Goal: Task Accomplishment & Management: Manage account settings

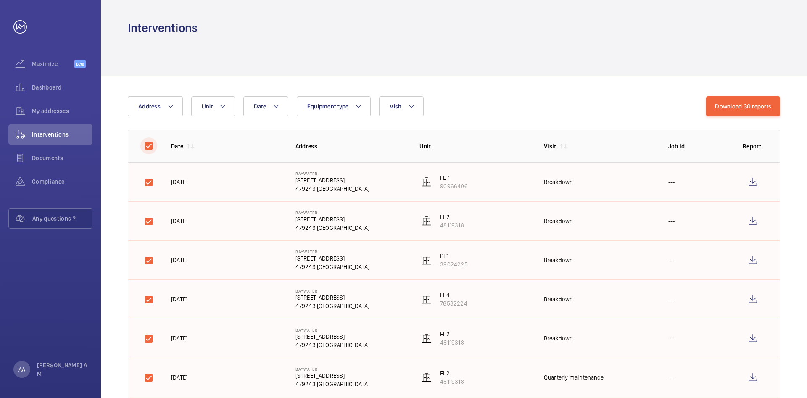
click at [146, 145] on input "checkbox" at bounding box center [148, 145] width 17 height 17
checkbox input "false"
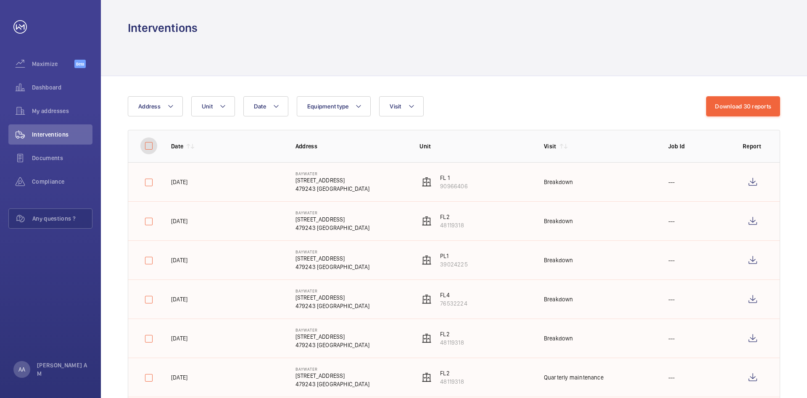
checkbox input "false"
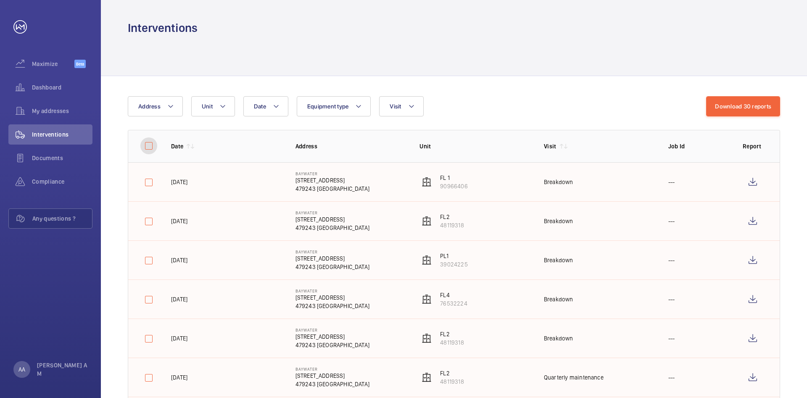
checkbox input "false"
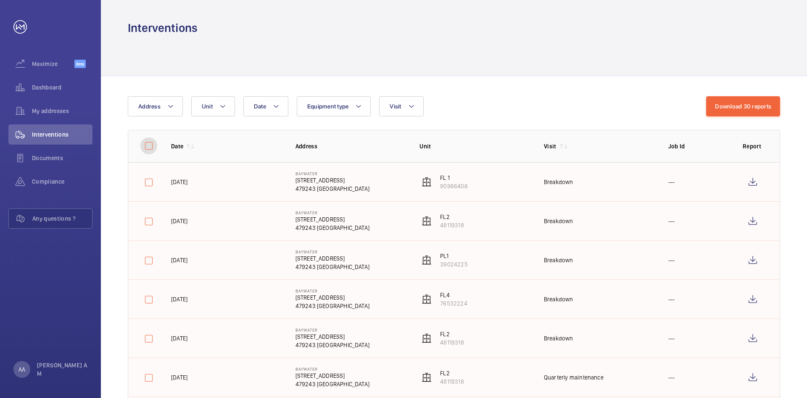
checkbox input "false"
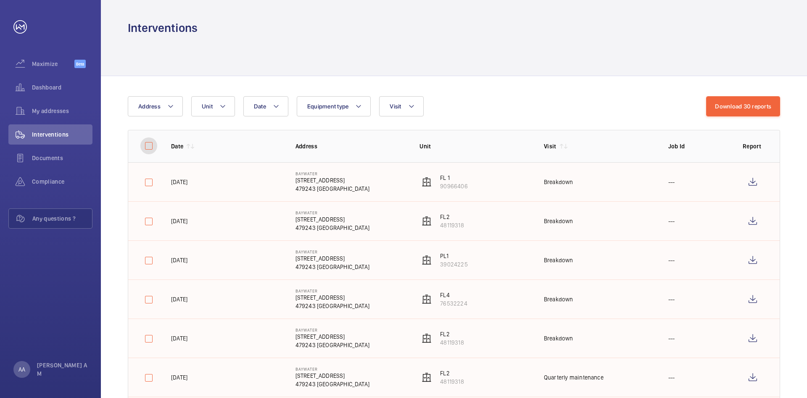
checkbox input "false"
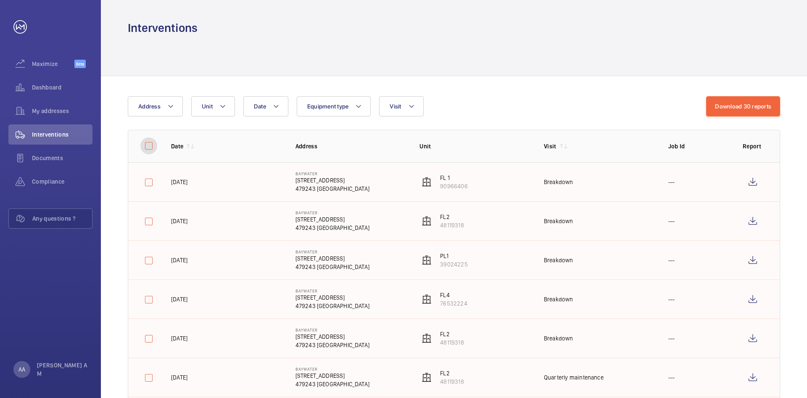
checkbox input "false"
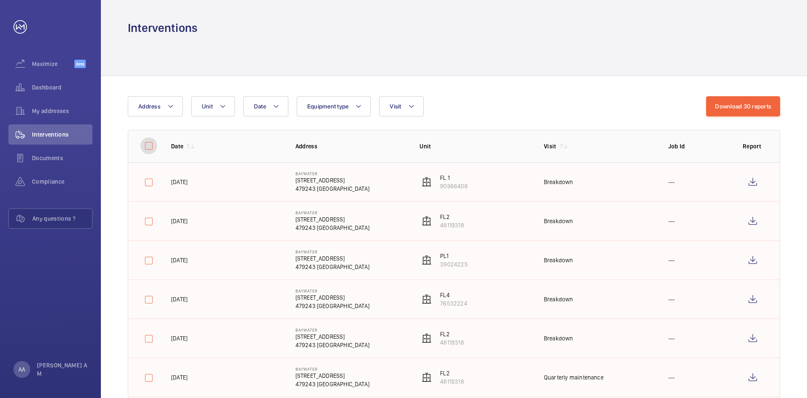
checkbox input "false"
click at [772, 108] on wm-front-icon-button at bounding box center [770, 106] width 20 height 20
click at [152, 145] on input "checkbox" at bounding box center [148, 145] width 17 height 17
checkbox input "true"
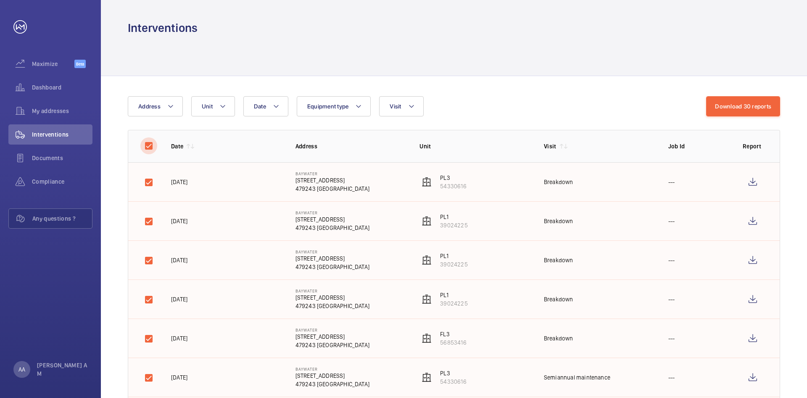
checkbox input "true"
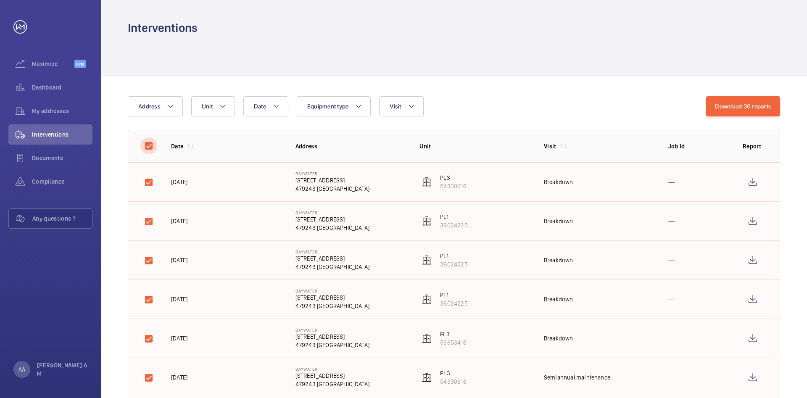
checkbox input "true"
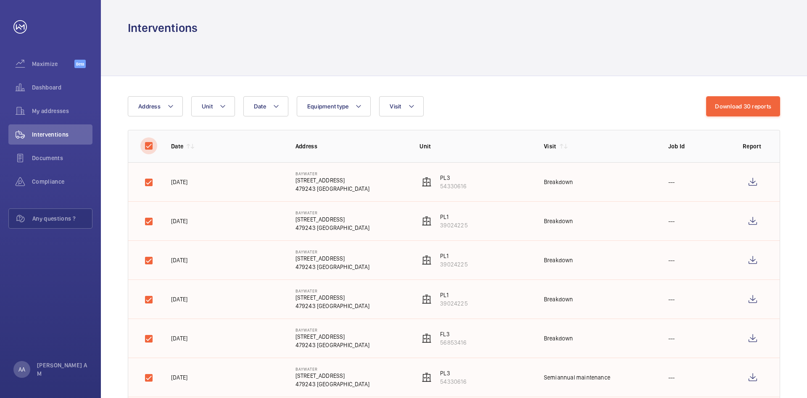
checkbox input "true"
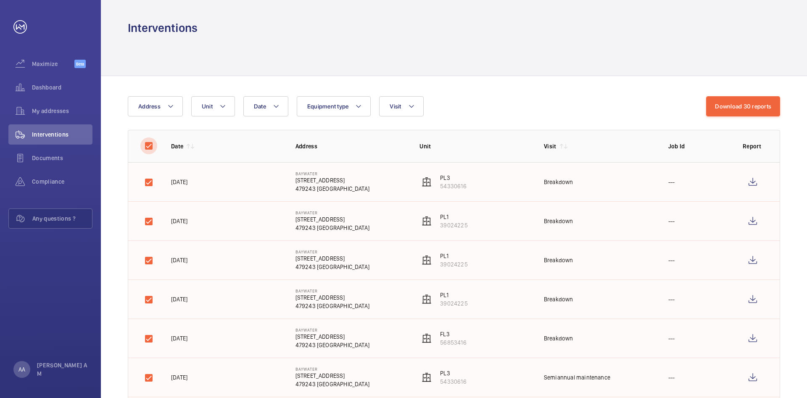
checkbox input "true"
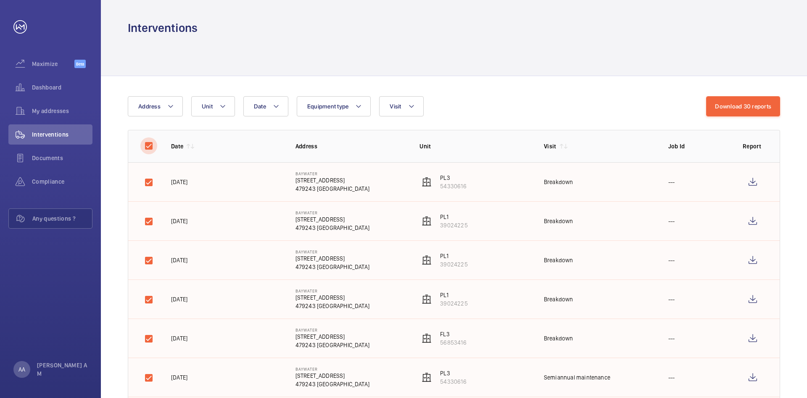
checkbox input "true"
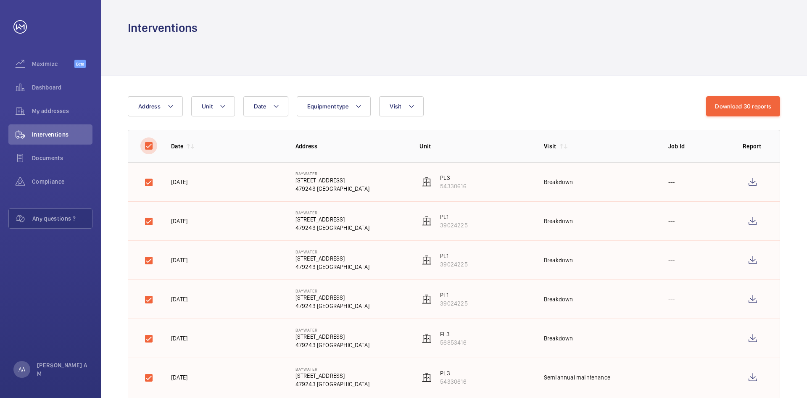
checkbox input "true"
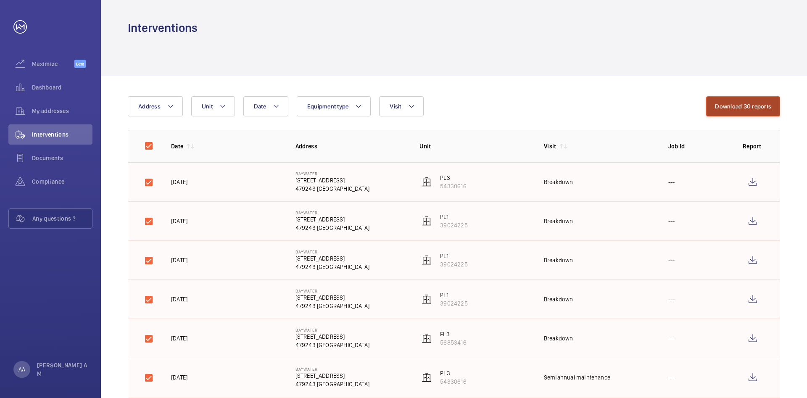
click at [743, 105] on button "Download 30 reports" at bounding box center [743, 106] width 74 height 20
click at [147, 148] on input "checkbox" at bounding box center [148, 145] width 17 height 17
checkbox input "false"
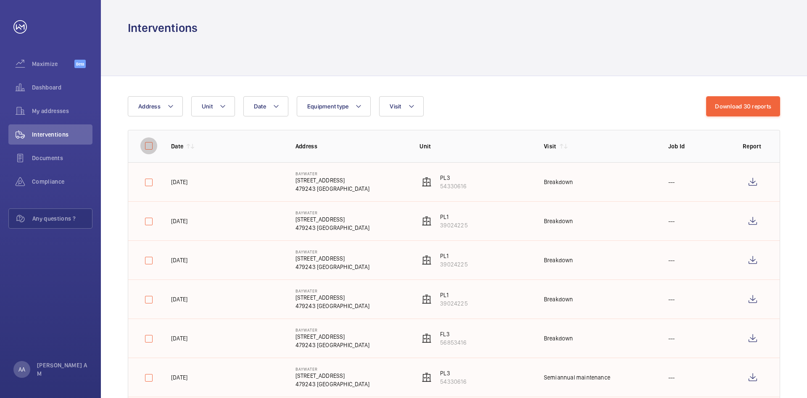
checkbox input "false"
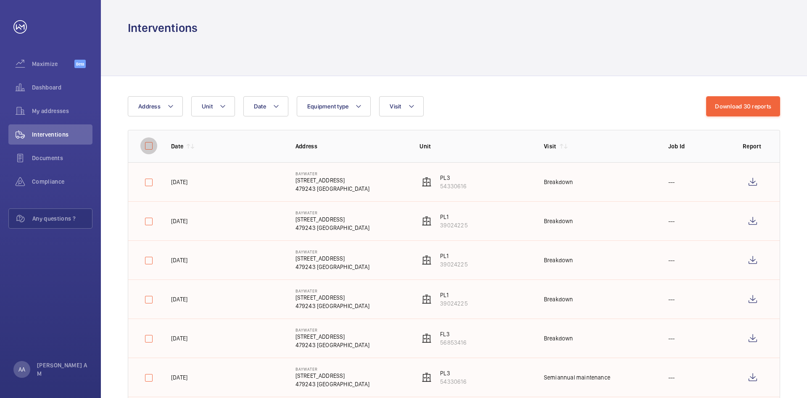
checkbox input "false"
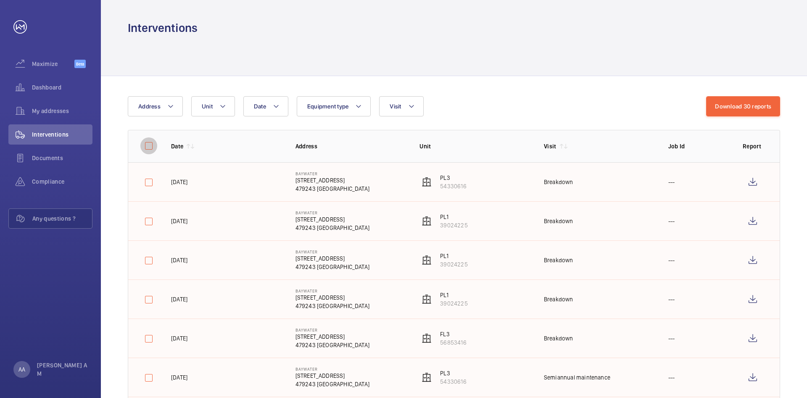
checkbox input "false"
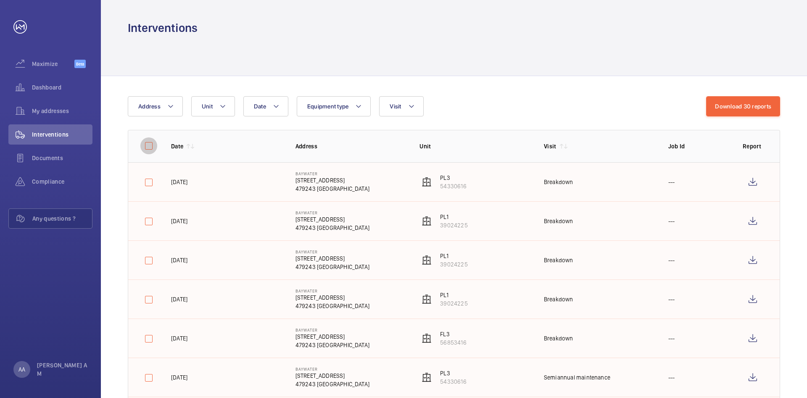
checkbox input "false"
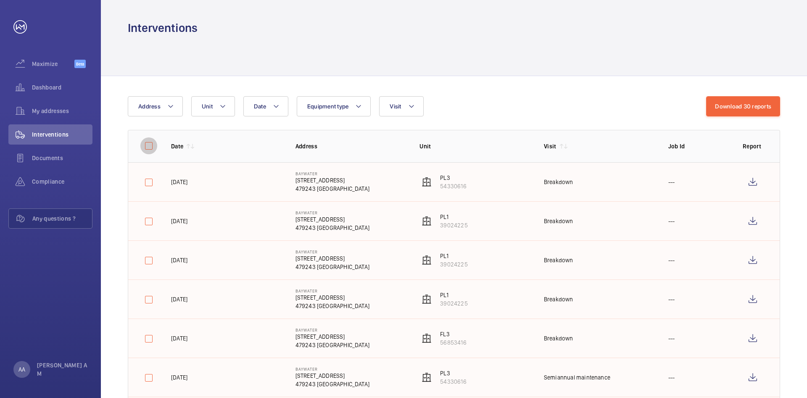
checkbox input "false"
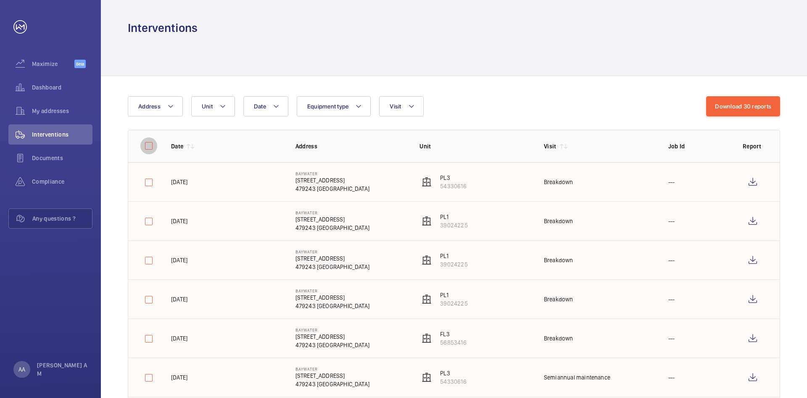
checkbox input "false"
click at [771, 107] on wm-front-icon-button at bounding box center [770, 106] width 20 height 20
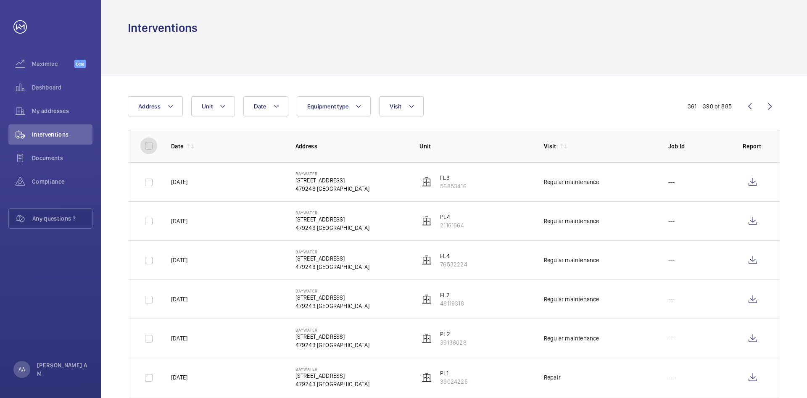
click at [153, 147] on input "checkbox" at bounding box center [148, 145] width 17 height 17
checkbox input "true"
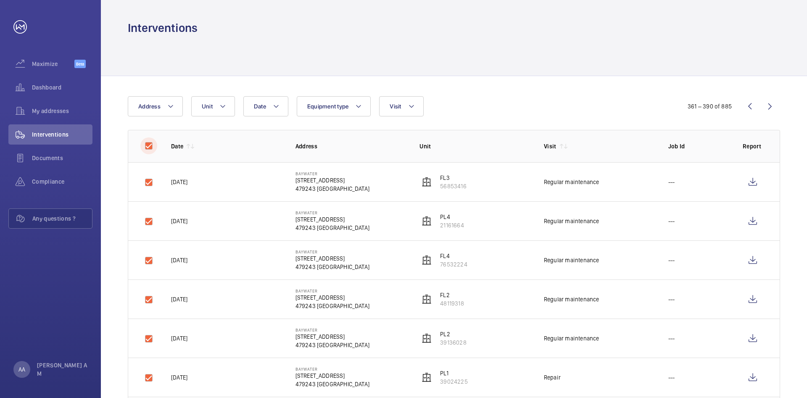
checkbox input "true"
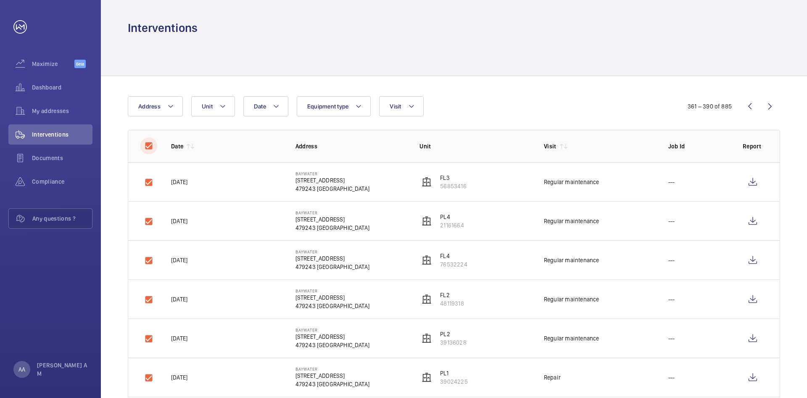
checkbox input "true"
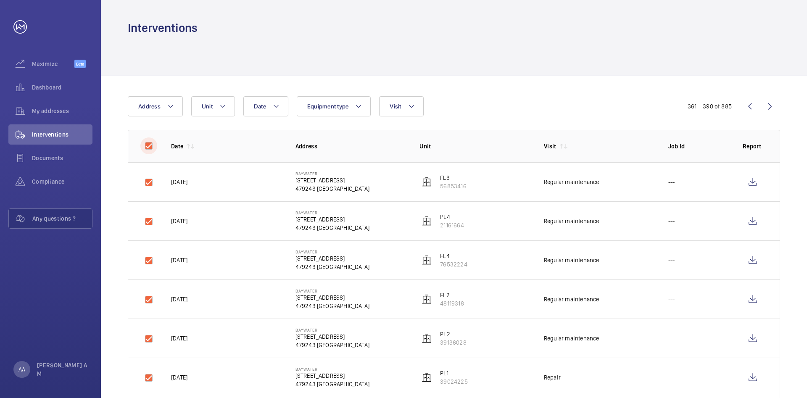
checkbox input "true"
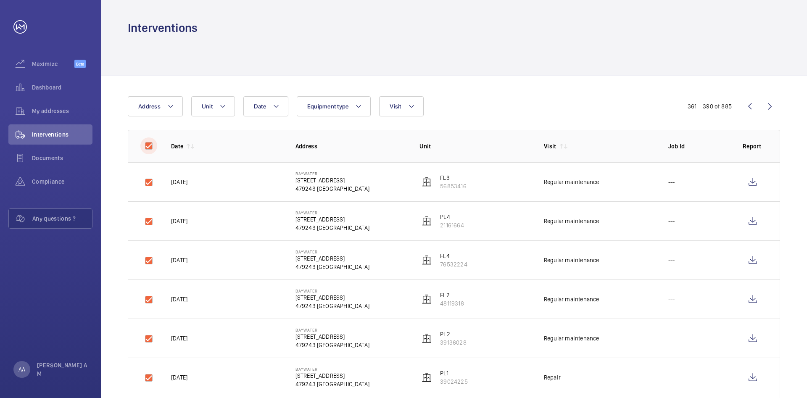
checkbox input "true"
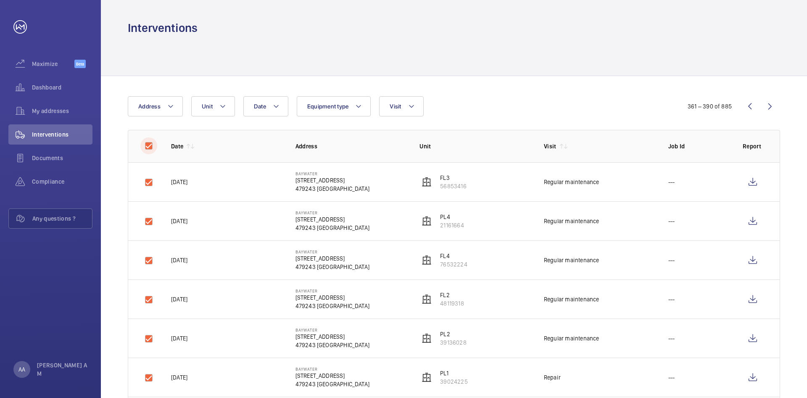
checkbox input "true"
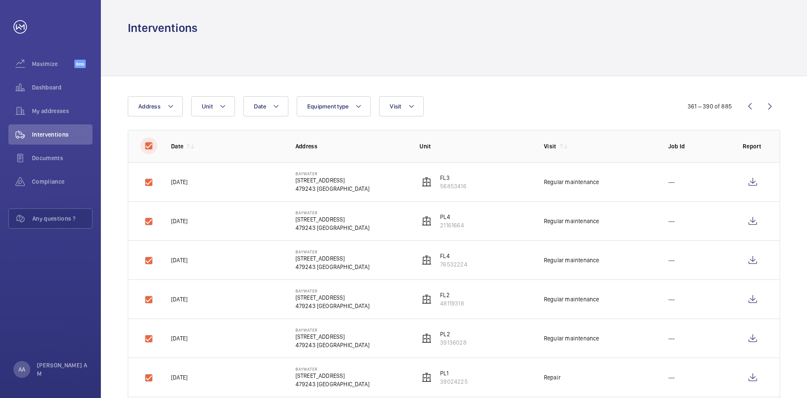
checkbox input "true"
click at [758, 106] on button "Download 30 reports" at bounding box center [743, 106] width 74 height 20
click at [149, 145] on input "checkbox" at bounding box center [148, 145] width 17 height 17
checkbox input "false"
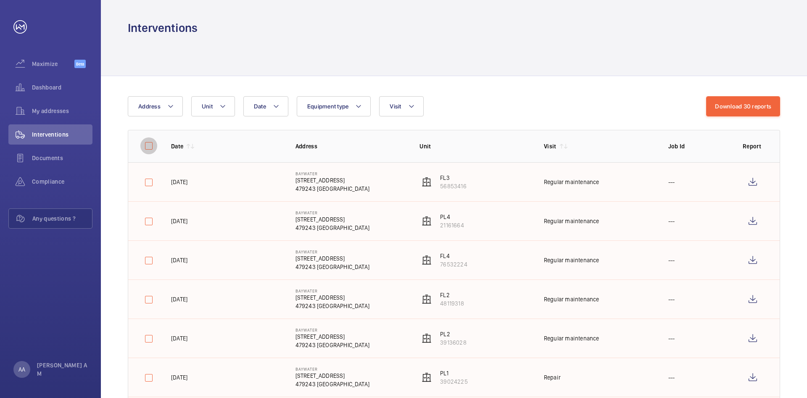
checkbox input "false"
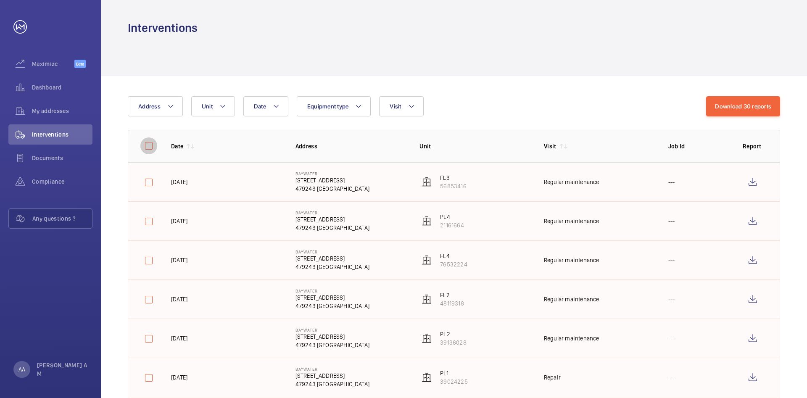
checkbox input "false"
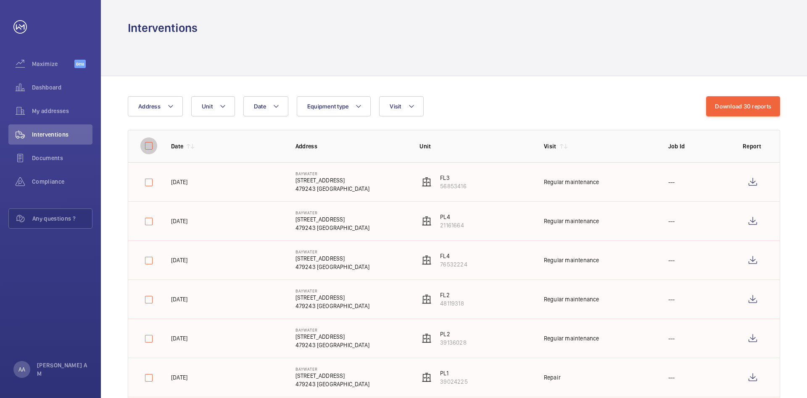
checkbox input "false"
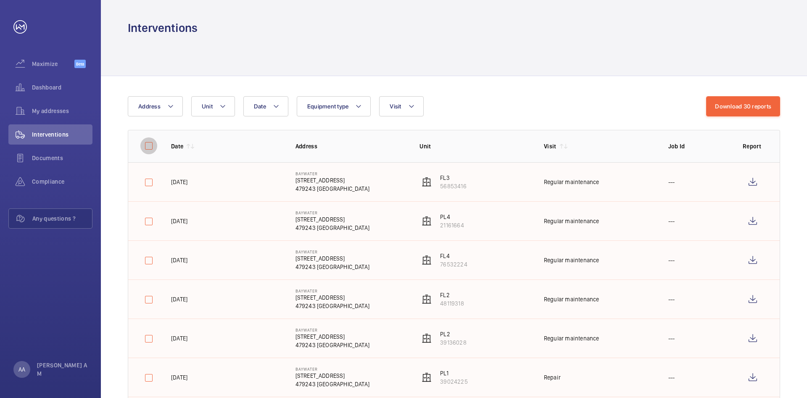
checkbox input "false"
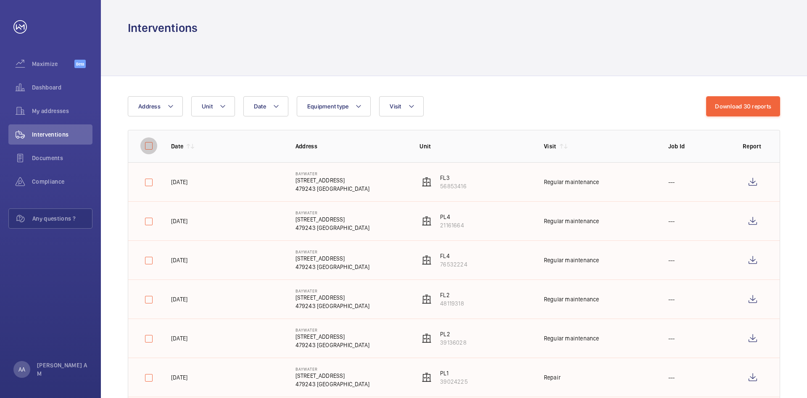
checkbox input "false"
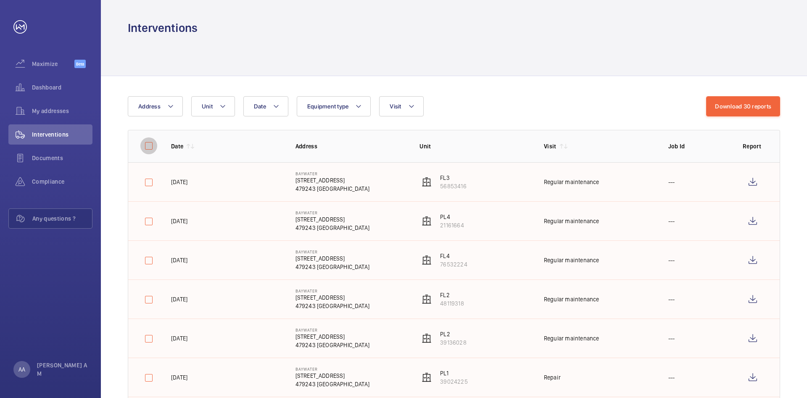
checkbox input "false"
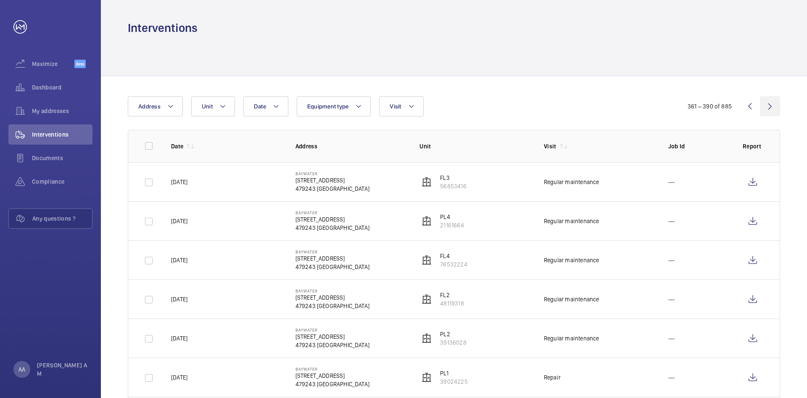
click at [774, 111] on wm-front-icon-button at bounding box center [770, 106] width 20 height 20
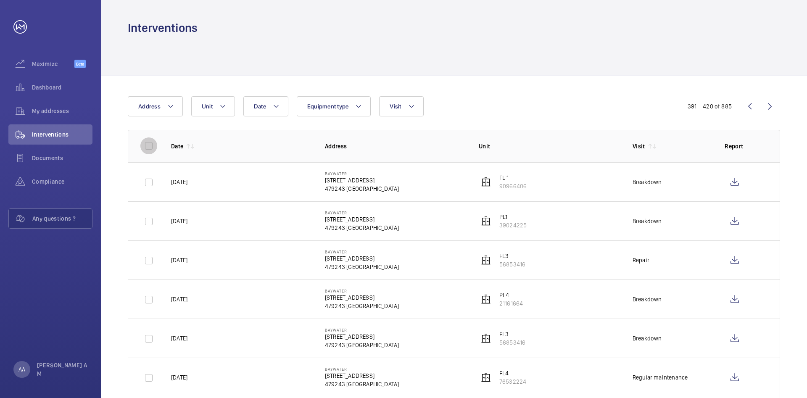
click at [151, 147] on input "checkbox" at bounding box center [148, 145] width 17 height 17
checkbox input "true"
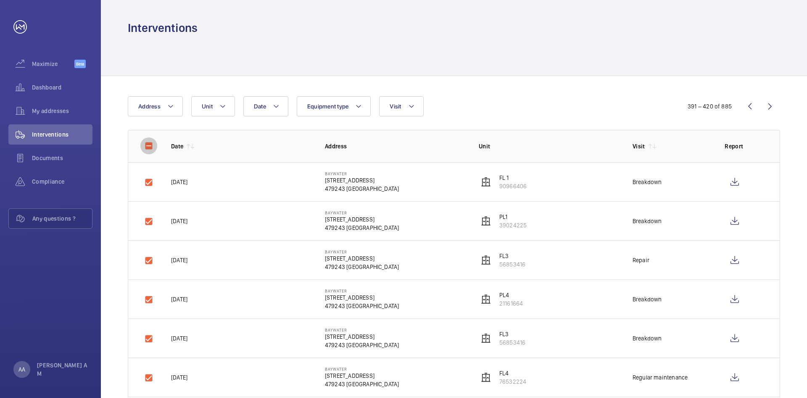
checkbox input "true"
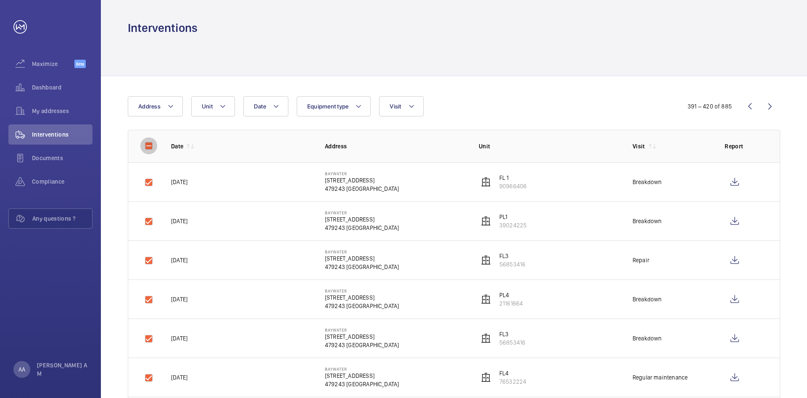
checkbox input "true"
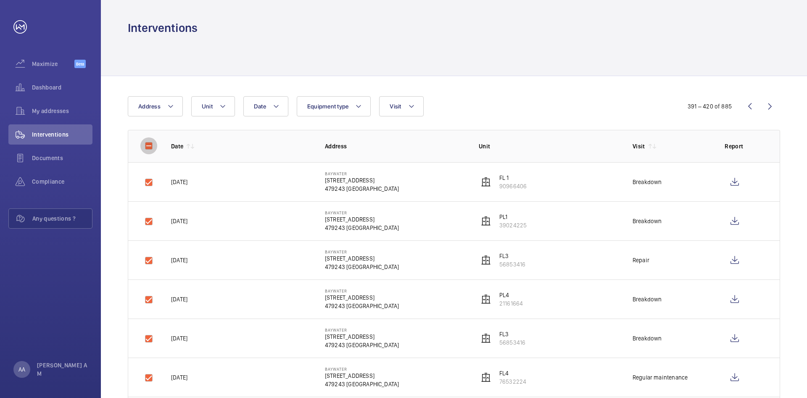
checkbox input "true"
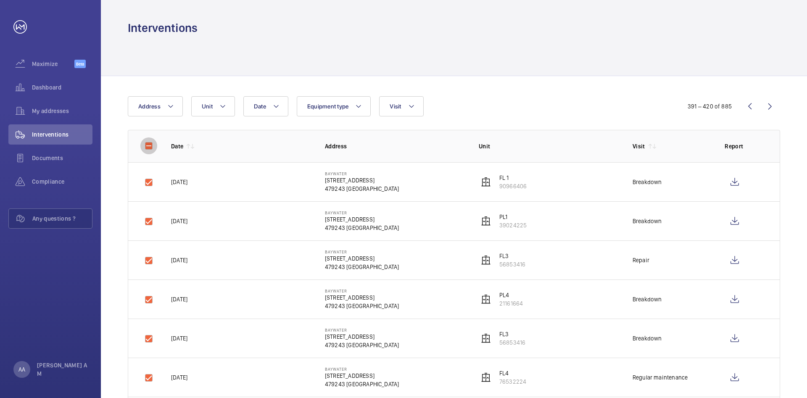
checkbox input "true"
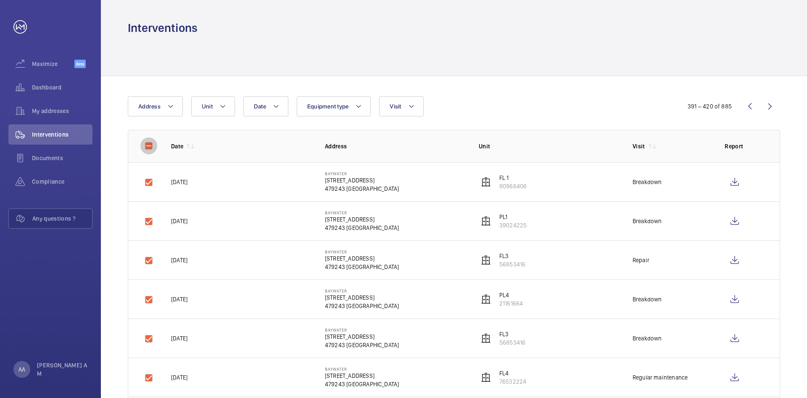
checkbox input "true"
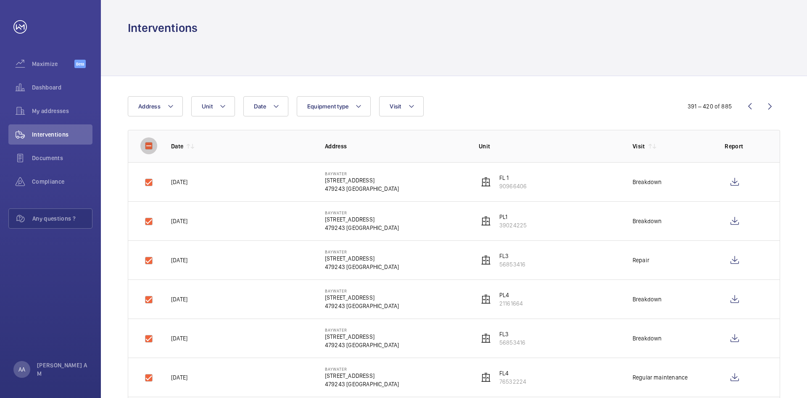
checkbox input "true"
click at [756, 109] on button "Download 29 reports" at bounding box center [743, 106] width 74 height 20
click at [151, 149] on input "checkbox" at bounding box center [148, 145] width 17 height 17
checkbox input "true"
checkbox input "false"
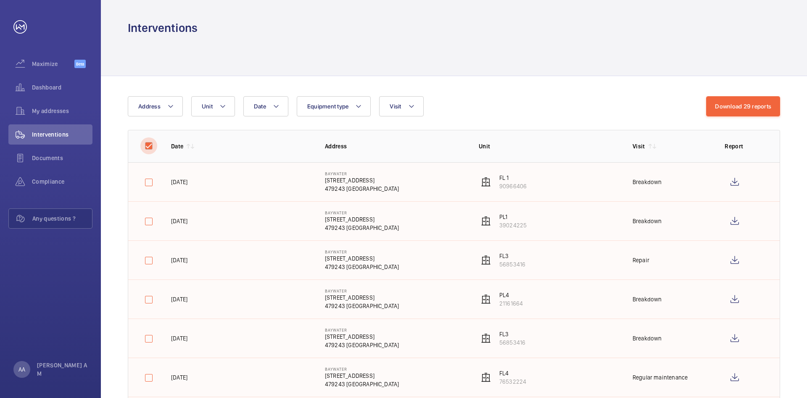
checkbox input "false"
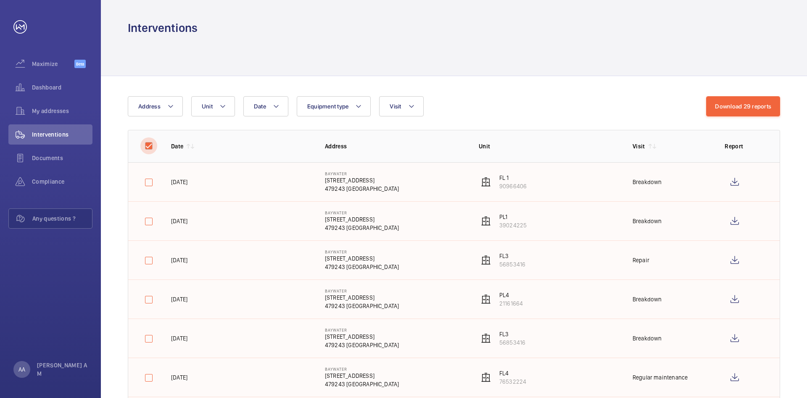
checkbox input "false"
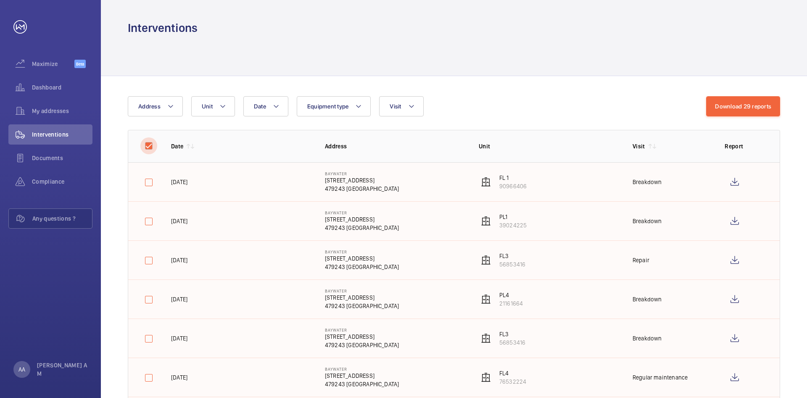
checkbox input "false"
click at [767, 105] on wm-front-icon-button at bounding box center [770, 106] width 20 height 20
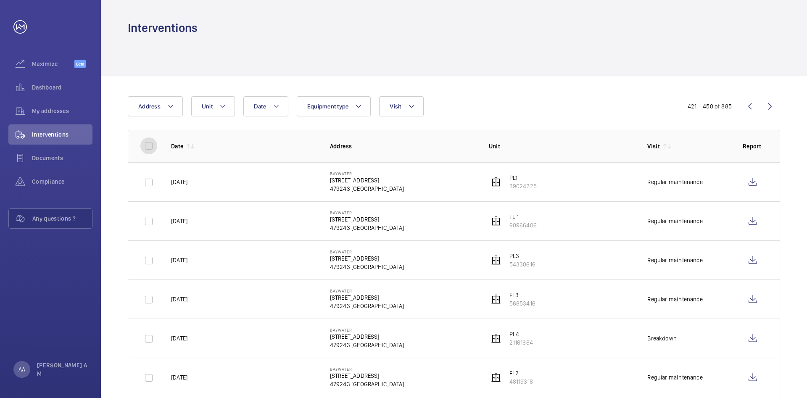
click at [145, 142] on input "checkbox" at bounding box center [148, 145] width 17 height 17
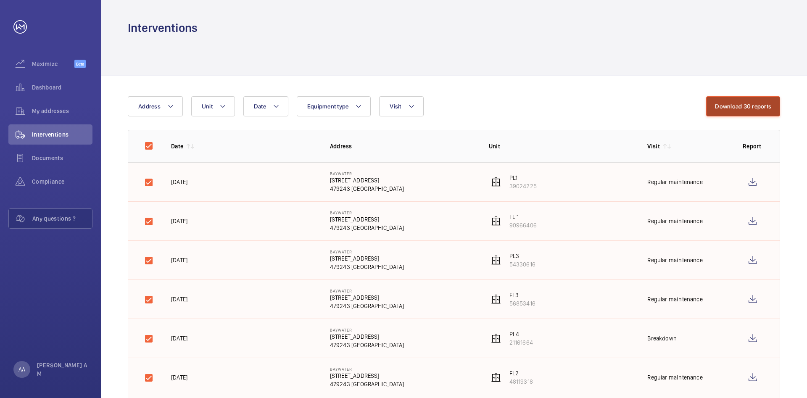
click at [729, 102] on button "Download 30 reports" at bounding box center [743, 106] width 74 height 20
click at [149, 151] on input "checkbox" at bounding box center [148, 145] width 17 height 17
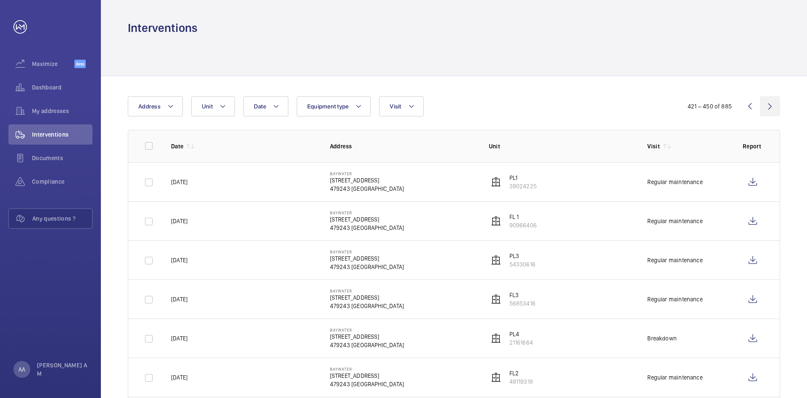
click at [771, 109] on wm-front-icon-button at bounding box center [770, 106] width 20 height 20
click at [150, 146] on input "checkbox" at bounding box center [148, 145] width 17 height 17
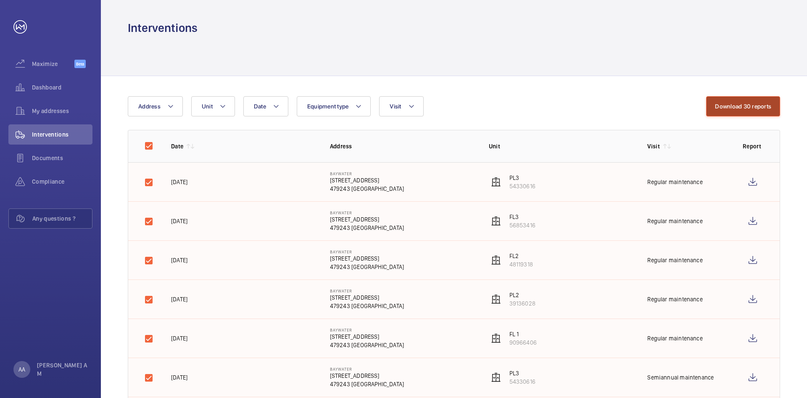
click at [725, 100] on button "Download 30 reports" at bounding box center [743, 106] width 74 height 20
click at [145, 145] on input "checkbox" at bounding box center [148, 145] width 17 height 17
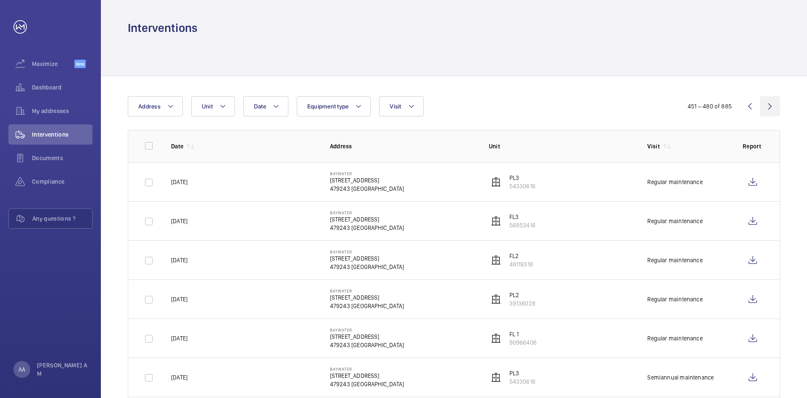
click at [768, 106] on wm-front-icon-button at bounding box center [770, 106] width 20 height 20
click at [153, 146] on input "checkbox" at bounding box center [148, 145] width 17 height 17
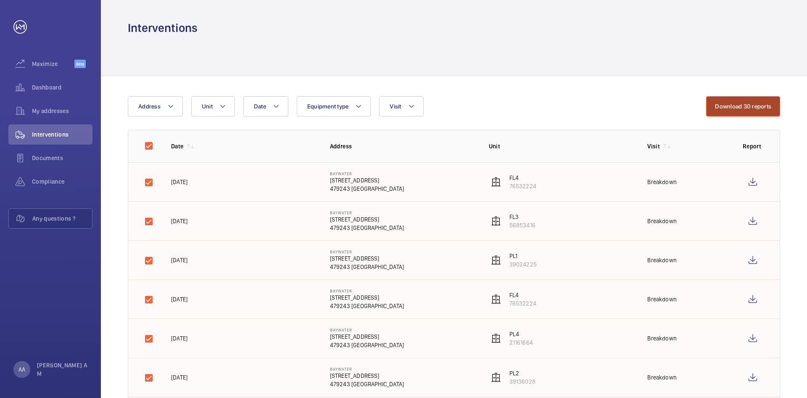
click at [765, 106] on button "Download 30 reports" at bounding box center [743, 106] width 74 height 20
click at [155, 145] on input "checkbox" at bounding box center [148, 145] width 17 height 17
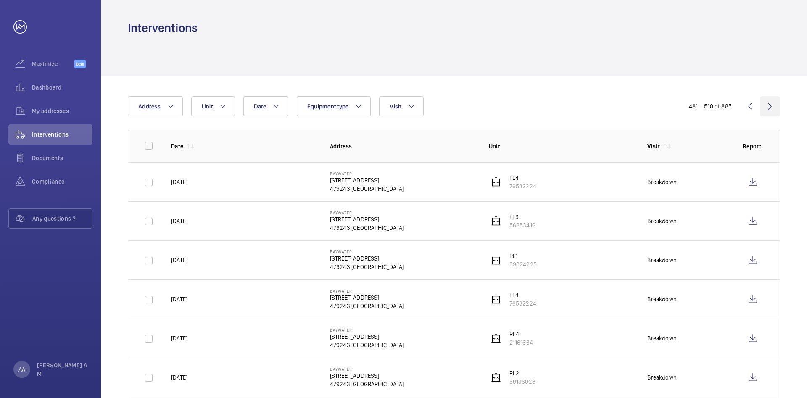
click at [773, 106] on wm-front-icon-button at bounding box center [770, 106] width 20 height 20
click at [154, 144] on input "checkbox" at bounding box center [148, 145] width 17 height 17
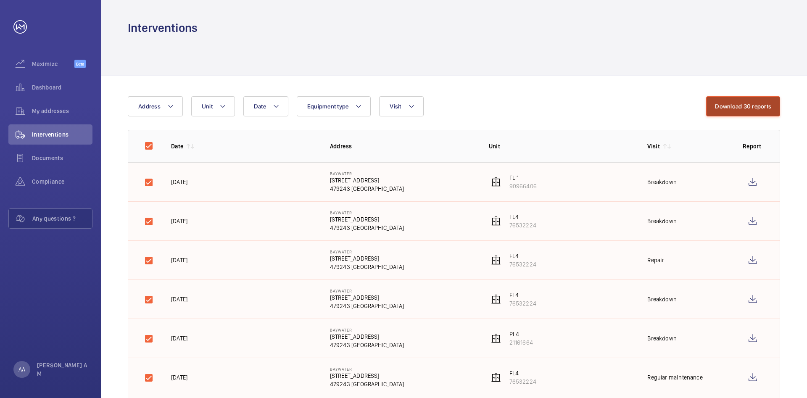
click at [755, 107] on button "Download 30 reports" at bounding box center [743, 106] width 74 height 20
click at [149, 148] on input "checkbox" at bounding box center [148, 145] width 17 height 17
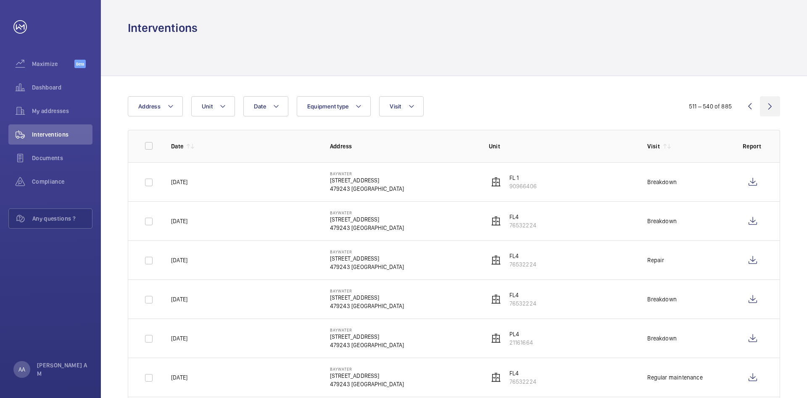
click at [765, 100] on wm-front-icon-button at bounding box center [770, 106] width 20 height 20
click at [148, 151] on input "checkbox" at bounding box center [148, 145] width 17 height 17
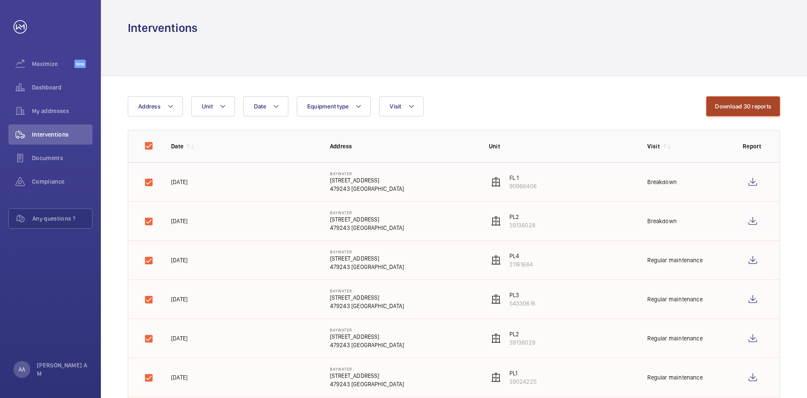
click at [757, 111] on button "Download 30 reports" at bounding box center [743, 106] width 74 height 20
click at [150, 146] on input "checkbox" at bounding box center [148, 145] width 17 height 17
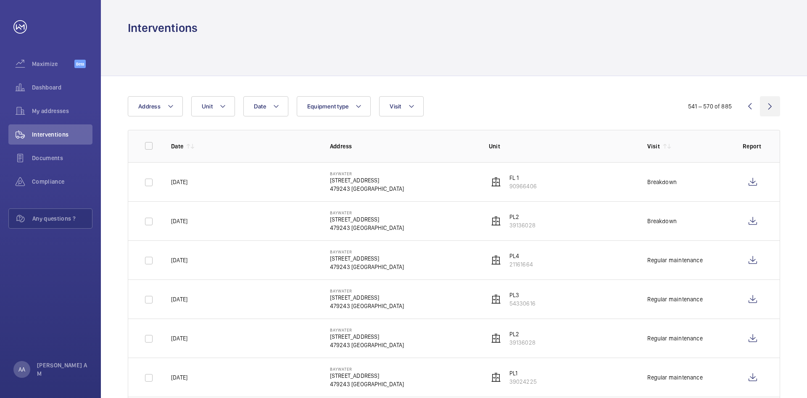
click at [771, 109] on wm-front-icon-button at bounding box center [770, 106] width 20 height 20
click at [150, 145] on input "checkbox" at bounding box center [148, 145] width 17 height 17
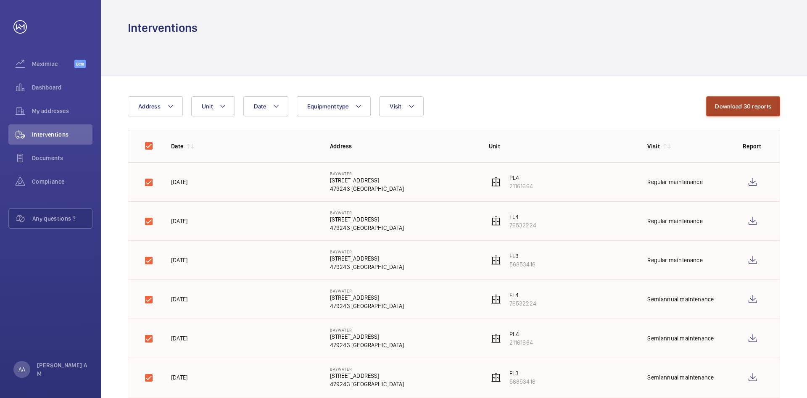
click at [774, 109] on button "Download 30 reports" at bounding box center [743, 106] width 74 height 20
click at [154, 149] on input "checkbox" at bounding box center [148, 145] width 17 height 17
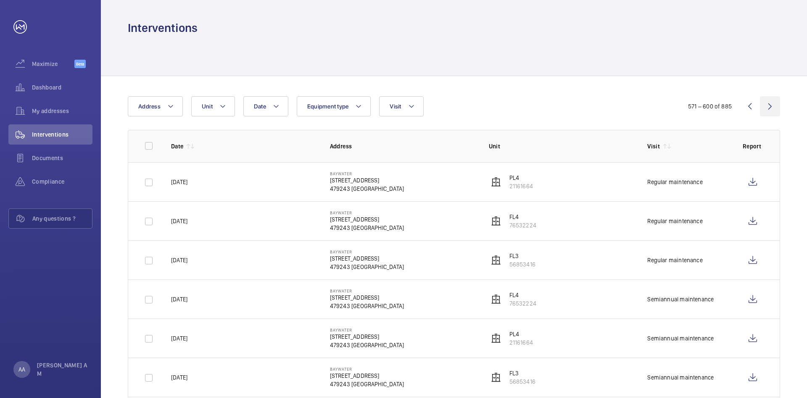
click at [770, 110] on wm-front-icon-button at bounding box center [770, 106] width 20 height 20
click at [147, 145] on input "checkbox" at bounding box center [148, 145] width 17 height 17
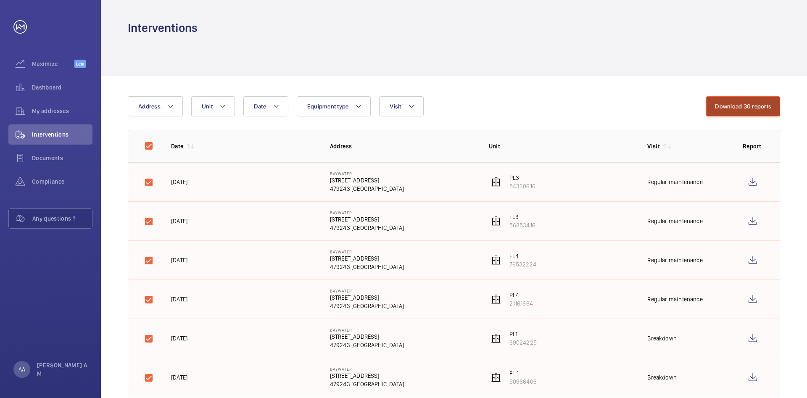
click at [753, 111] on button "Download 30 reports" at bounding box center [743, 106] width 74 height 20
click at [149, 146] on input "checkbox" at bounding box center [148, 145] width 17 height 17
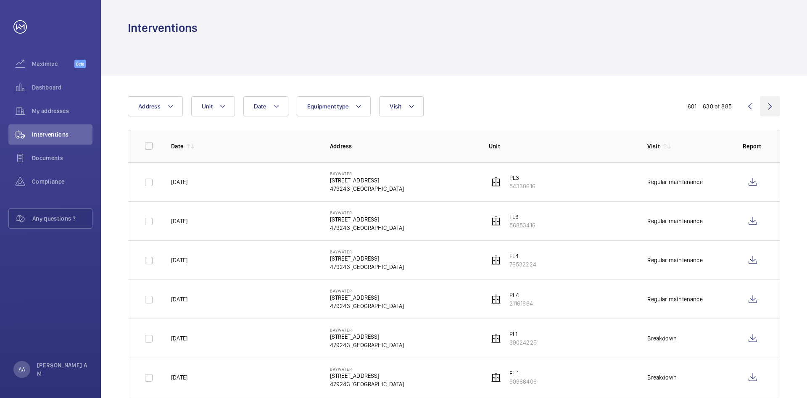
click at [775, 109] on wm-front-icon-button at bounding box center [770, 106] width 20 height 20
click at [147, 146] on input "checkbox" at bounding box center [148, 145] width 17 height 17
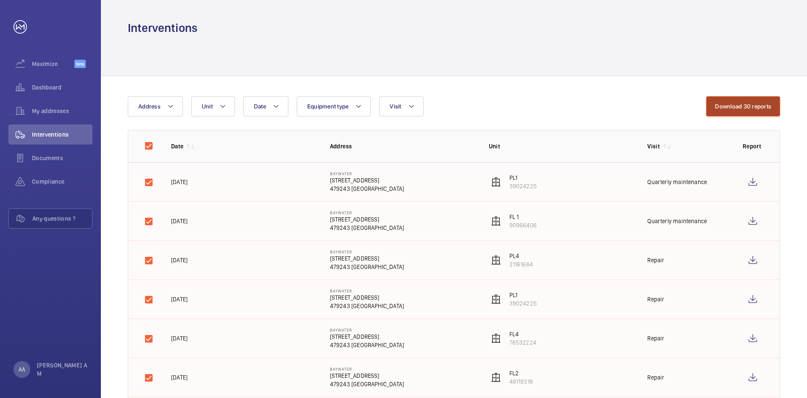
click at [763, 107] on button "Download 30 reports" at bounding box center [743, 106] width 74 height 20
click at [150, 148] on input "checkbox" at bounding box center [148, 145] width 17 height 17
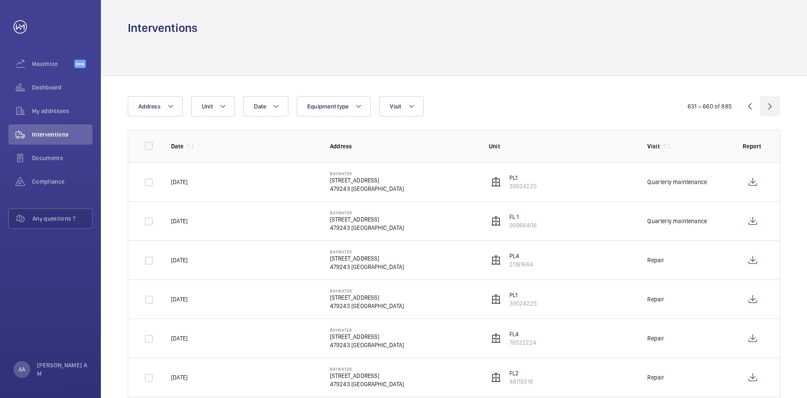
click at [772, 109] on wm-front-icon-button at bounding box center [770, 106] width 20 height 20
click at [148, 151] on input "checkbox" at bounding box center [148, 145] width 17 height 17
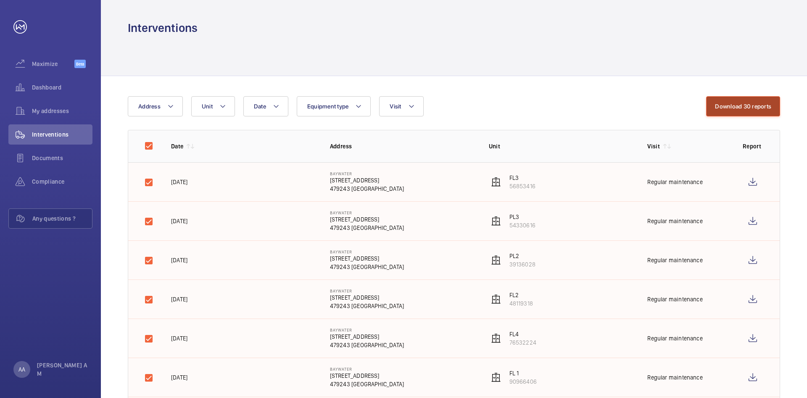
click at [759, 109] on button "Download 30 reports" at bounding box center [743, 106] width 74 height 20
click at [149, 150] on input "checkbox" at bounding box center [148, 145] width 17 height 17
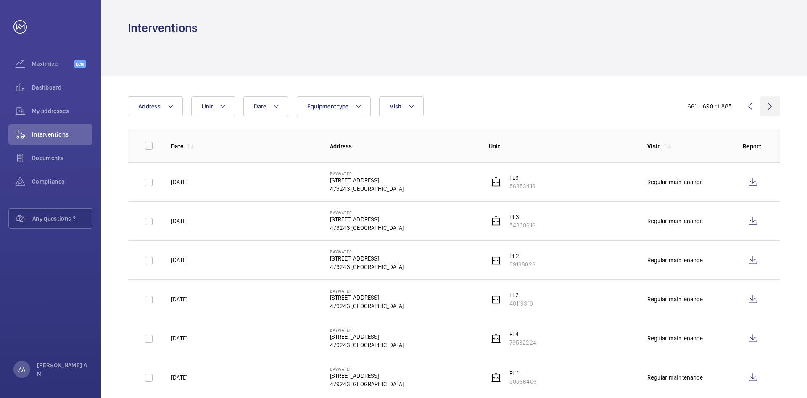
click at [774, 104] on wm-front-icon-button at bounding box center [770, 106] width 20 height 20
click at [149, 147] on input "checkbox" at bounding box center [148, 145] width 17 height 17
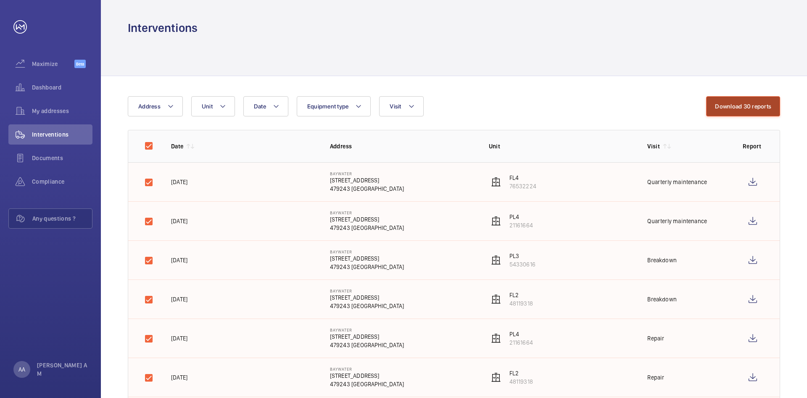
click at [742, 110] on button "Download 30 reports" at bounding box center [743, 106] width 74 height 20
click at [150, 144] on input "checkbox" at bounding box center [148, 145] width 17 height 17
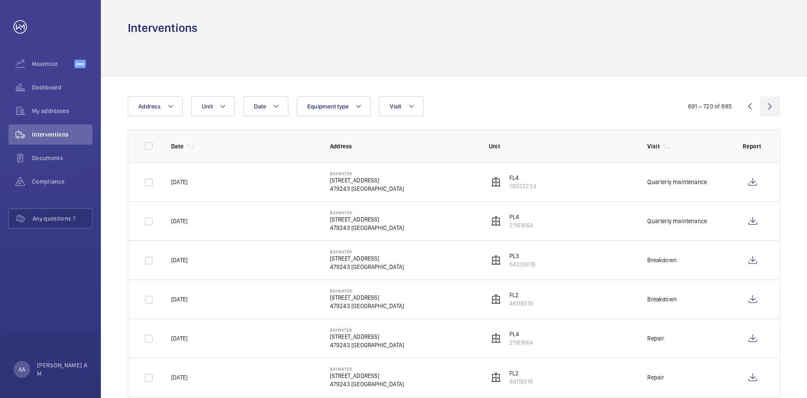
click at [779, 104] on wm-front-icon-button at bounding box center [770, 106] width 20 height 20
click at [147, 144] on input "checkbox" at bounding box center [148, 145] width 17 height 17
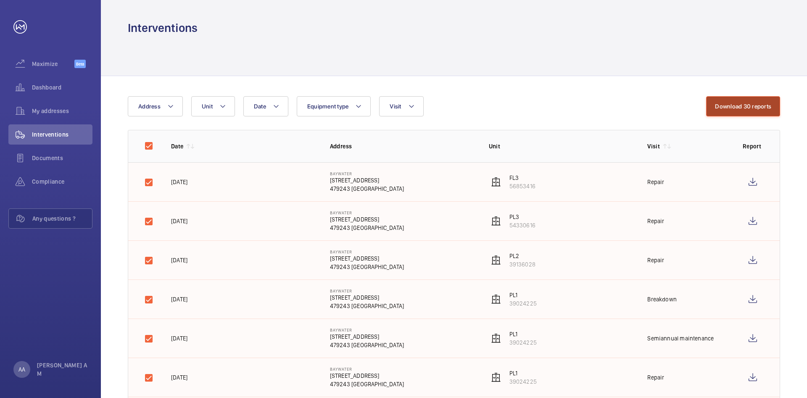
click at [764, 108] on button "Download 30 reports" at bounding box center [743, 106] width 74 height 20
click at [148, 145] on input "checkbox" at bounding box center [148, 145] width 17 height 17
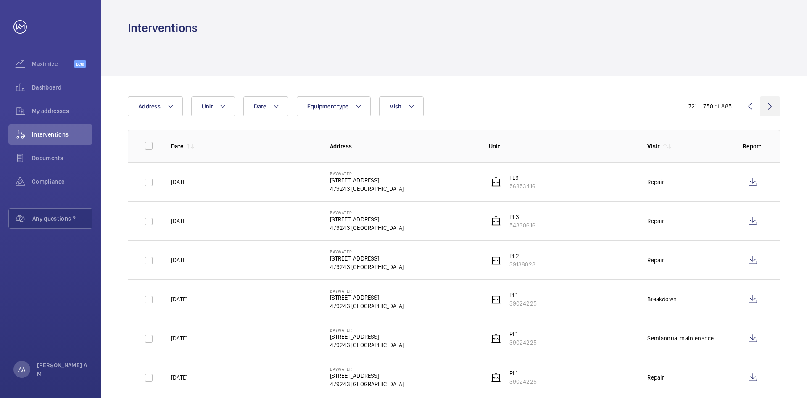
click at [774, 109] on wm-front-icon-button at bounding box center [770, 106] width 20 height 20
click at [151, 147] on input "checkbox" at bounding box center [148, 145] width 17 height 17
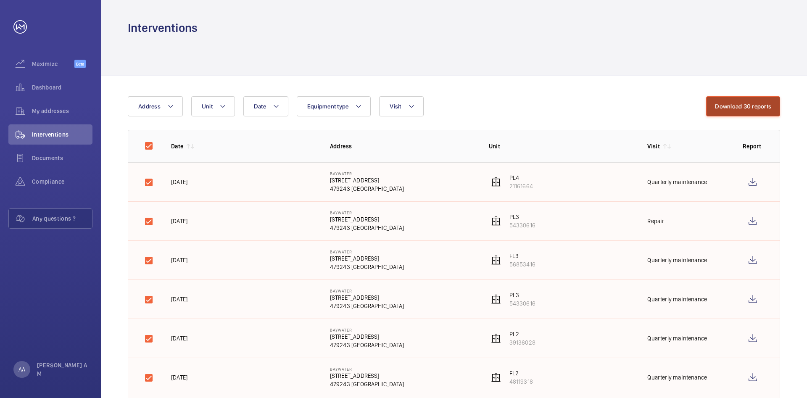
click at [759, 101] on button "Download 30 reports" at bounding box center [743, 106] width 74 height 20
click at [144, 150] on input "checkbox" at bounding box center [148, 145] width 17 height 17
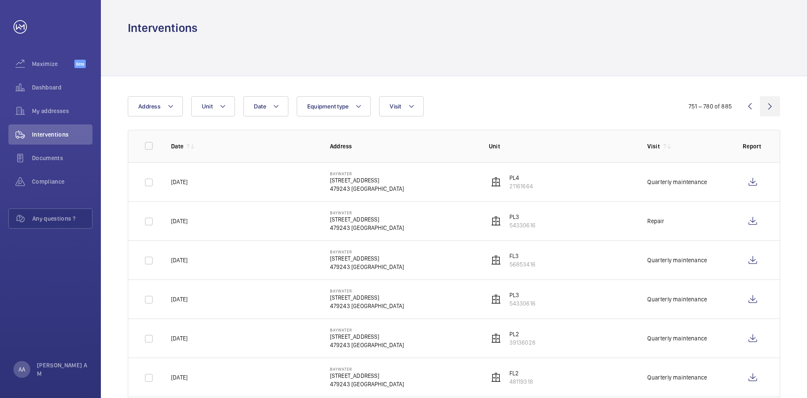
click at [771, 106] on wm-front-icon-button at bounding box center [770, 106] width 20 height 20
click at [149, 145] on input "checkbox" at bounding box center [148, 145] width 17 height 17
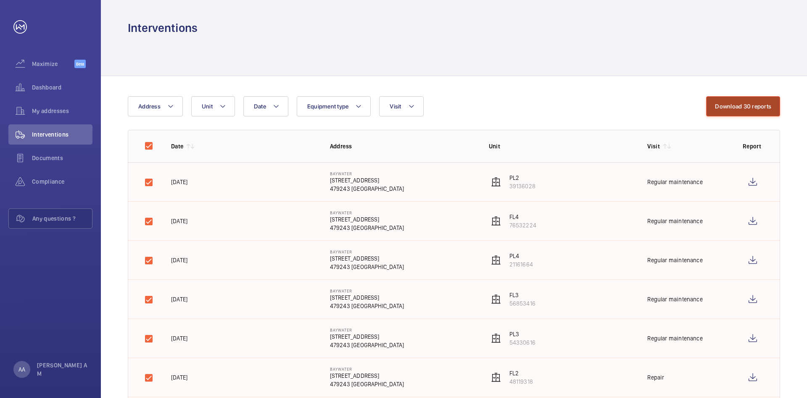
click at [749, 104] on button "Download 30 reports" at bounding box center [743, 106] width 74 height 20
click at [145, 148] on input "checkbox" at bounding box center [148, 145] width 17 height 17
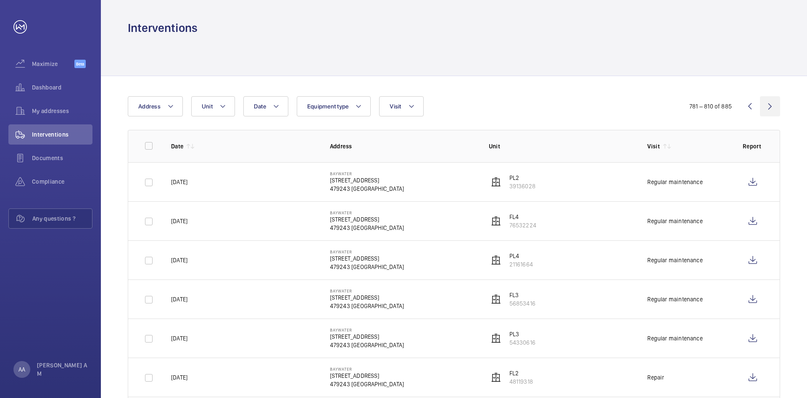
click at [774, 102] on wm-front-icon-button at bounding box center [770, 106] width 20 height 20
click at [146, 147] on input "checkbox" at bounding box center [148, 145] width 17 height 17
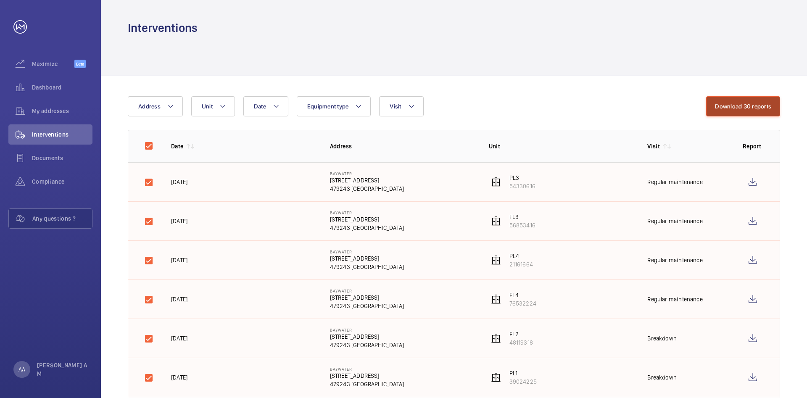
click at [754, 105] on button "Download 30 reports" at bounding box center [743, 106] width 74 height 20
click at [146, 147] on input "checkbox" at bounding box center [148, 145] width 17 height 17
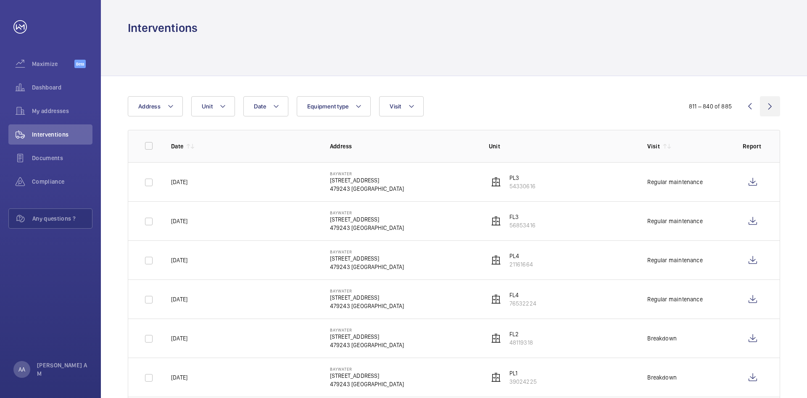
click at [777, 107] on wm-front-icon-button at bounding box center [770, 106] width 20 height 20
click at [145, 145] on input "checkbox" at bounding box center [148, 145] width 17 height 17
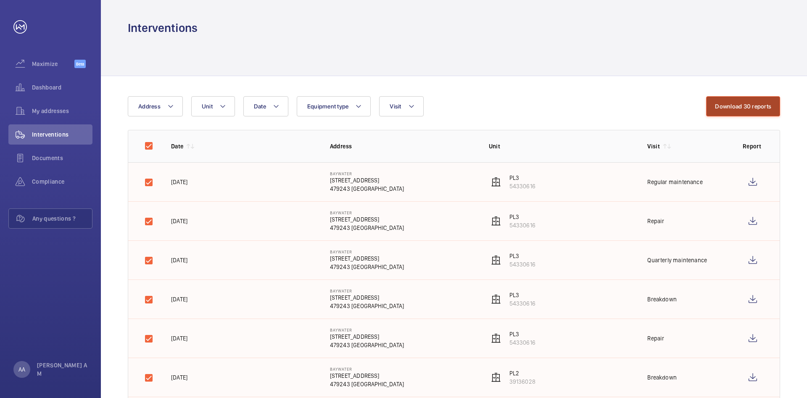
click at [723, 108] on button "Download 30 reports" at bounding box center [743, 106] width 74 height 20
click at [149, 146] on input "checkbox" at bounding box center [148, 145] width 17 height 17
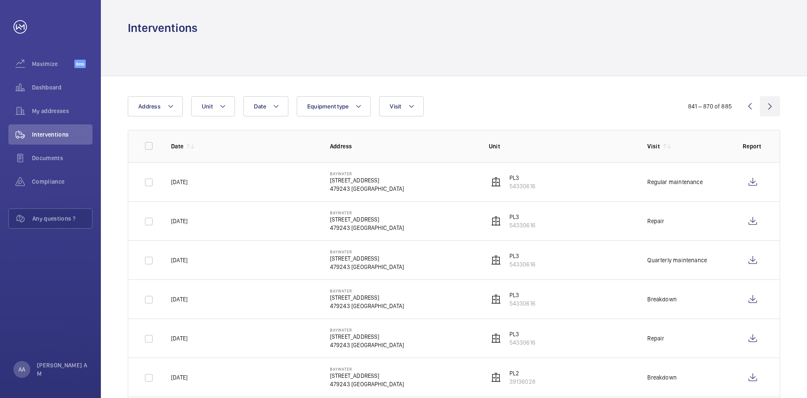
click at [775, 104] on wm-front-icon-button at bounding box center [770, 106] width 20 height 20
click at [145, 147] on input "checkbox" at bounding box center [148, 145] width 17 height 17
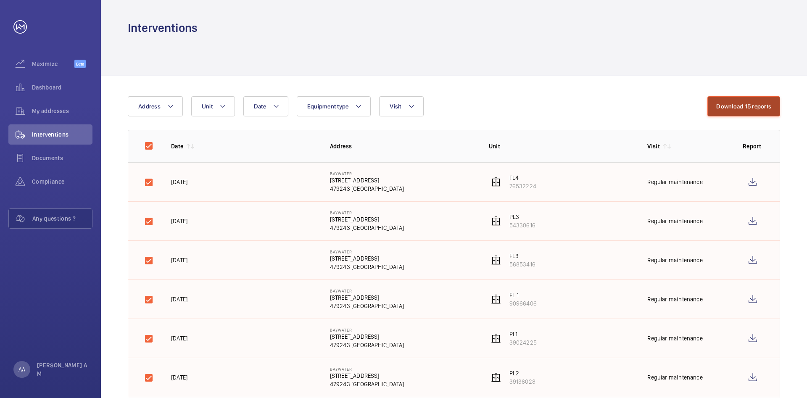
click at [771, 102] on button "Download 15 reports" at bounding box center [743, 106] width 73 height 20
click at [485, 26] on div "Interventions" at bounding box center [454, 28] width 652 height 16
